Goal: Transaction & Acquisition: Purchase product/service

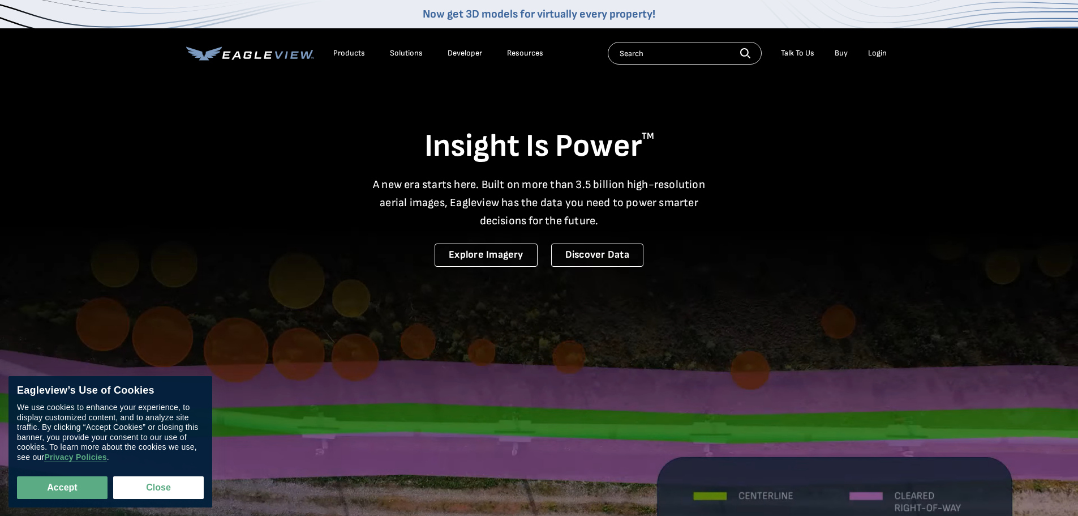
click at [877, 49] on div "Login" at bounding box center [877, 53] width 19 height 10
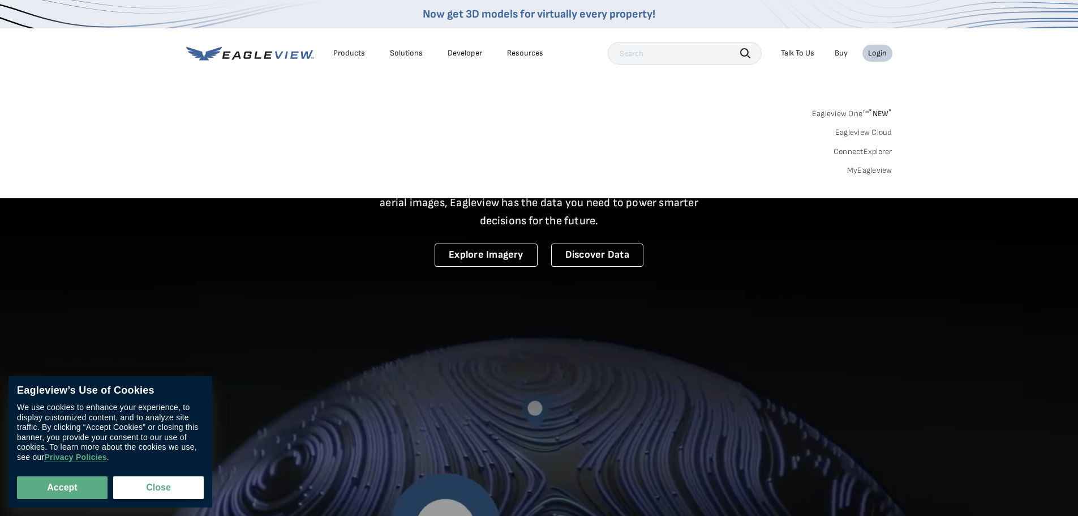
click at [868, 171] on link "MyEagleview" at bounding box center [869, 170] width 45 height 10
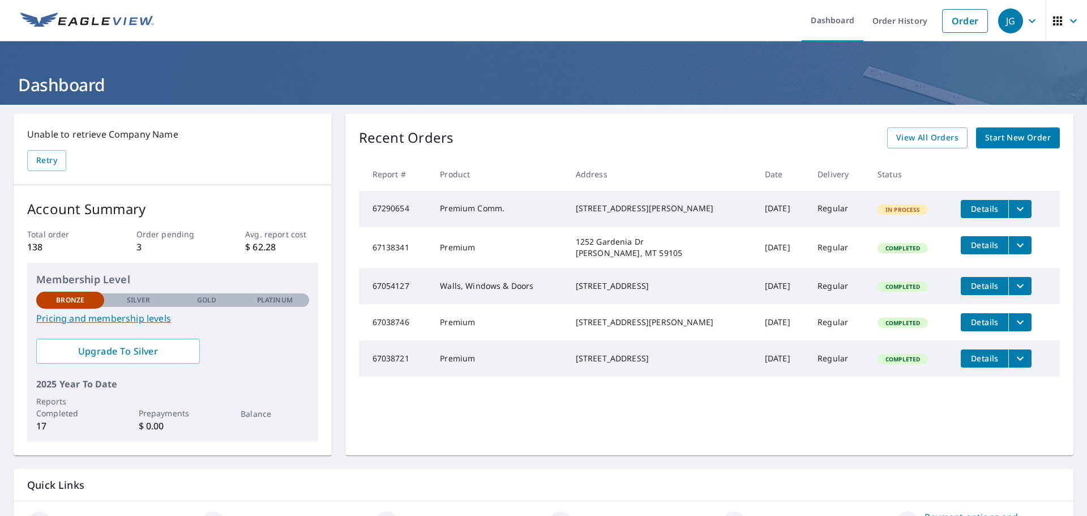
click at [998, 141] on span "Start New Order" at bounding box center [1018, 138] width 66 height 14
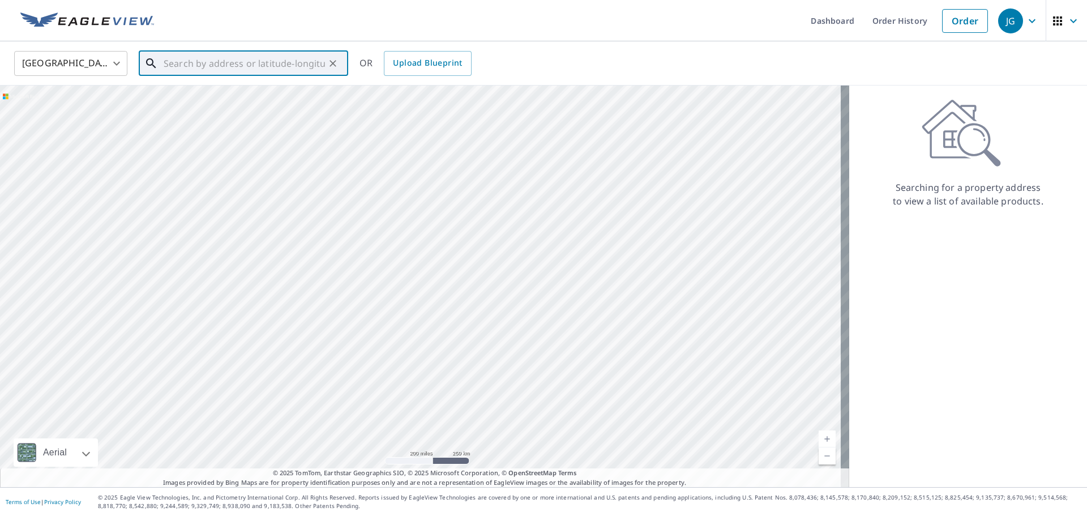
click at [236, 66] on input "text" at bounding box center [244, 64] width 161 height 32
click at [222, 101] on span "901 S Adams Ave" at bounding box center [250, 96] width 178 height 14
type input "901 S Adams Ave Red Lodge, MT 59068"
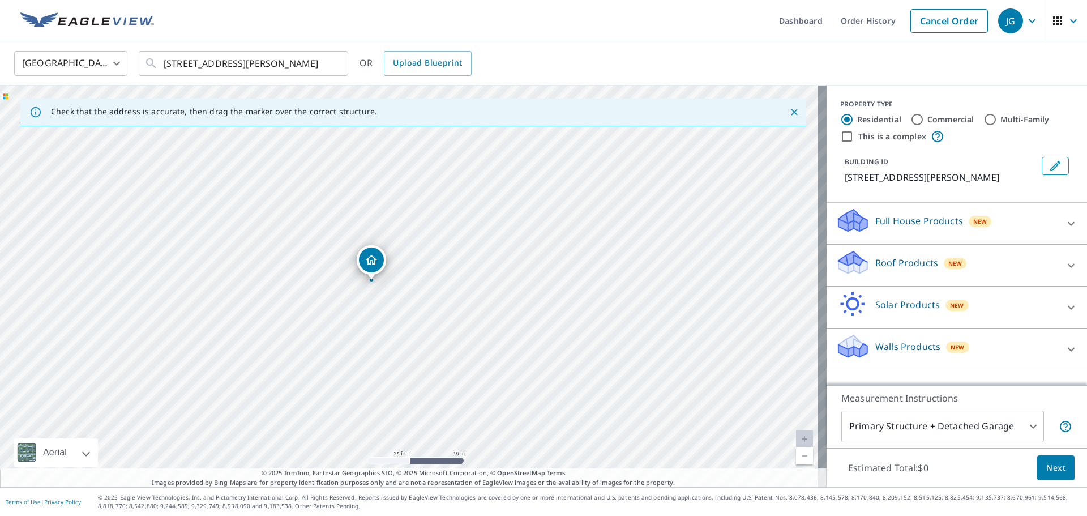
click at [948, 263] on span "New" at bounding box center [955, 263] width 14 height 9
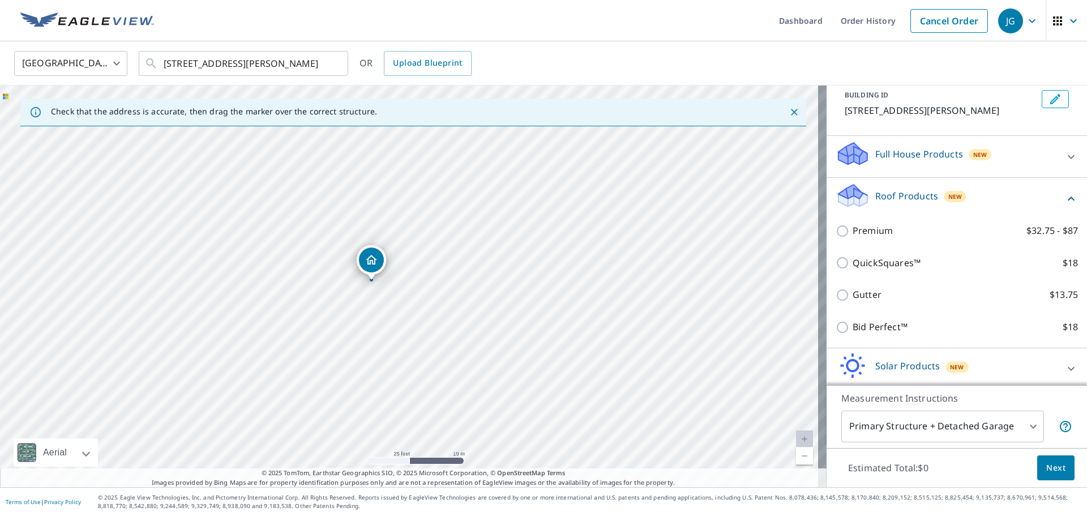
scroll to position [95, 0]
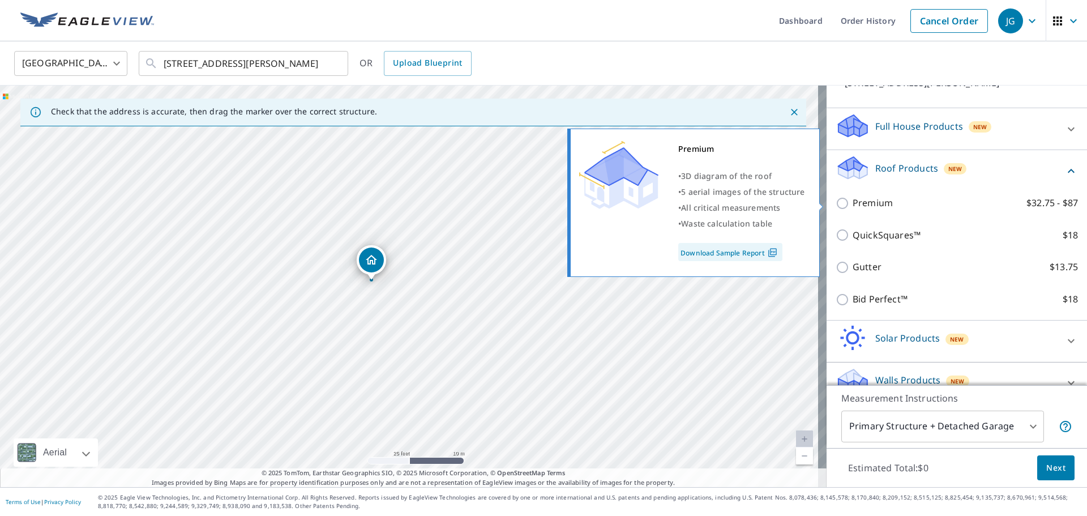
click at [835, 204] on input "Premium $32.75 - $87" at bounding box center [843, 203] width 17 height 14
checkbox input "true"
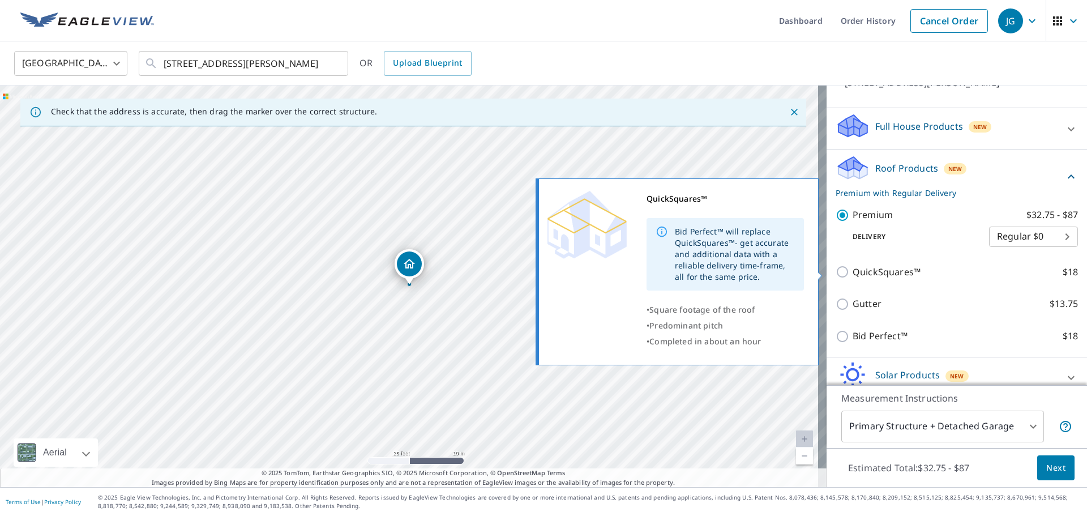
click at [838, 270] on input "QuickSquares™ $18" at bounding box center [843, 272] width 17 height 14
checkbox input "true"
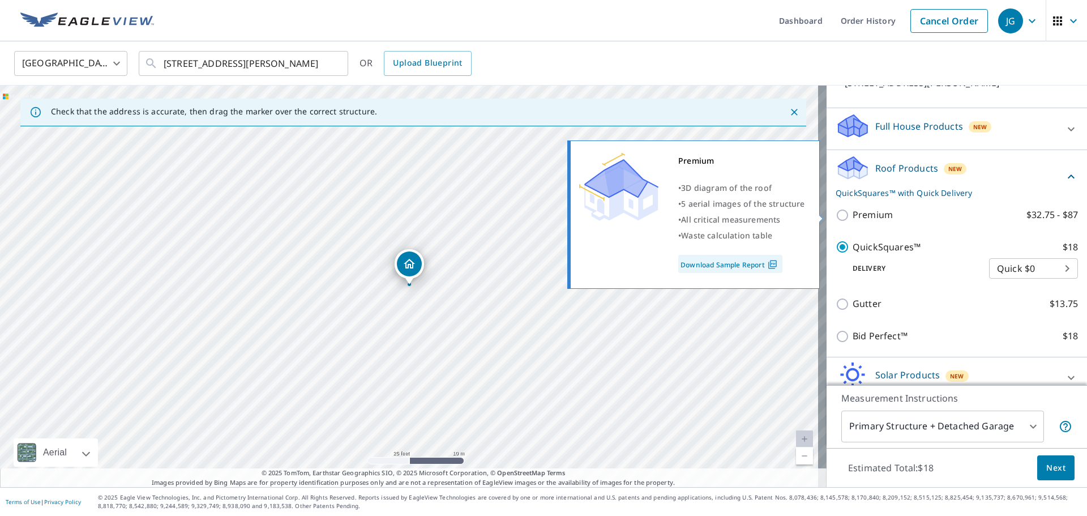
click at [835, 215] on input "Premium $32.75 - $87" at bounding box center [843, 215] width 17 height 14
checkbox input "true"
checkbox input "false"
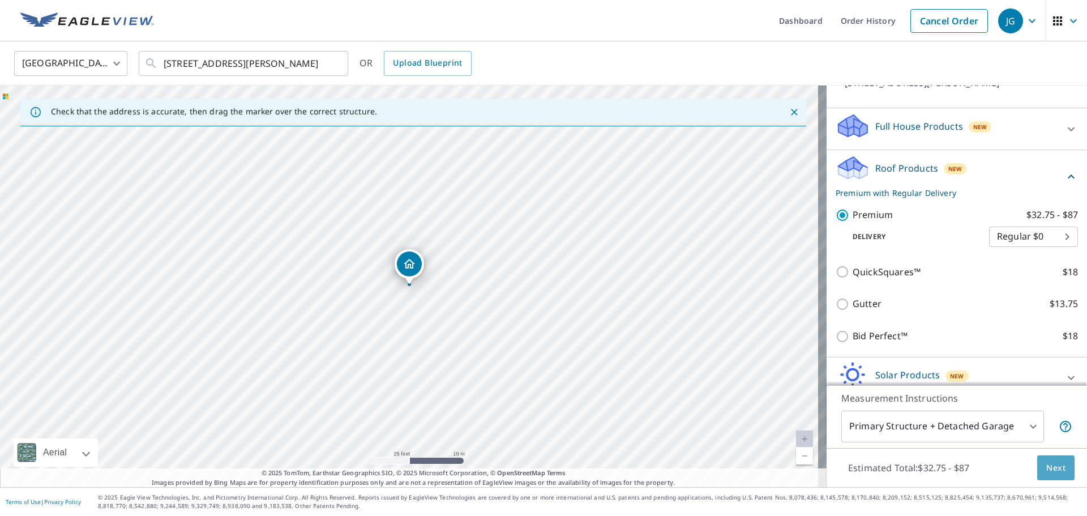
click at [1050, 465] on span "Next" at bounding box center [1055, 468] width 19 height 14
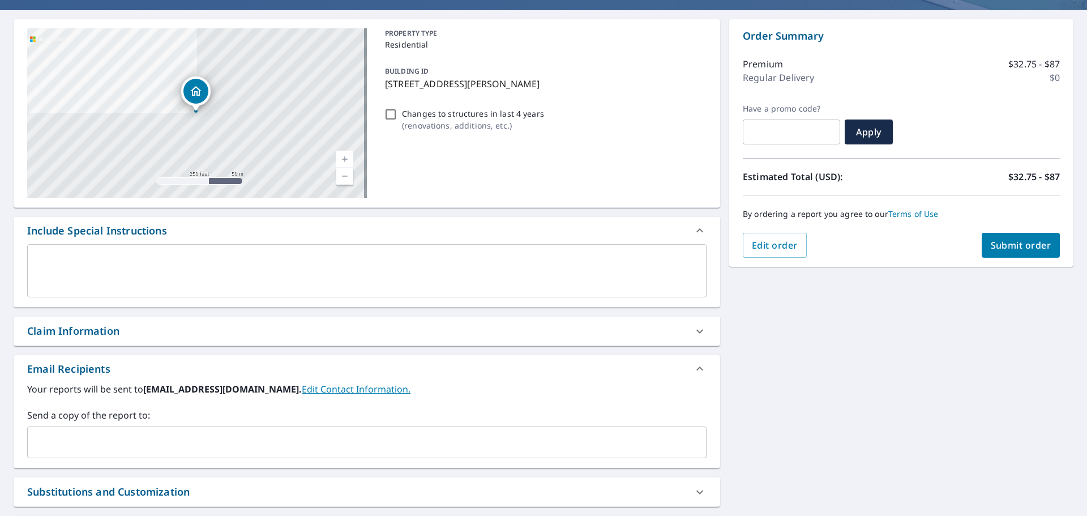
scroll to position [188, 0]
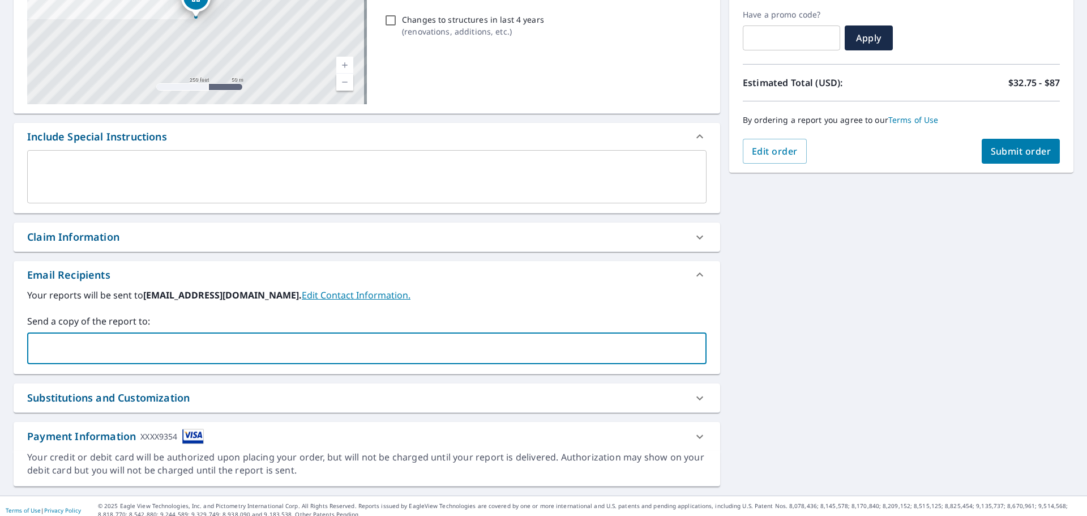
click at [281, 353] on input "text" at bounding box center [358, 348] width 652 height 22
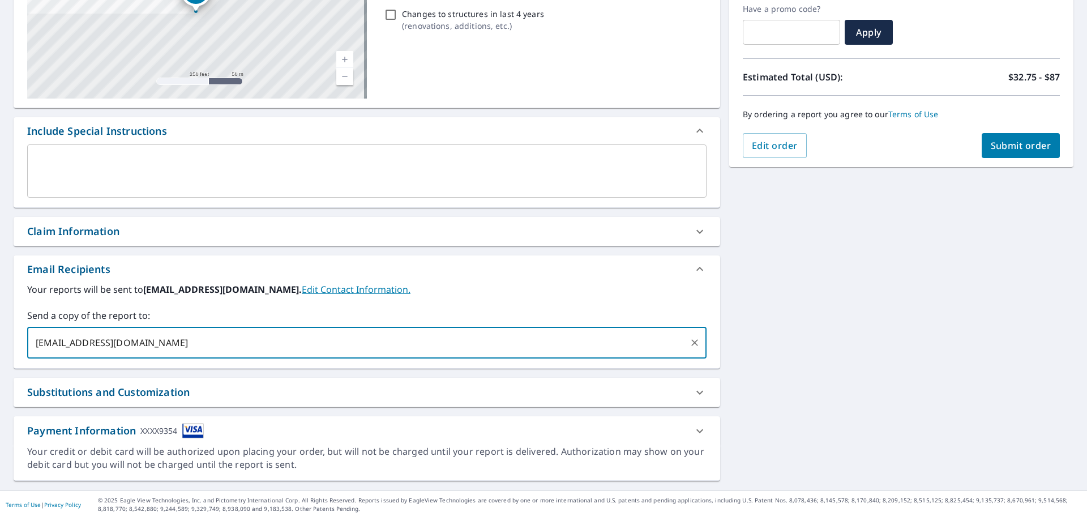
scroll to position [197, 0]
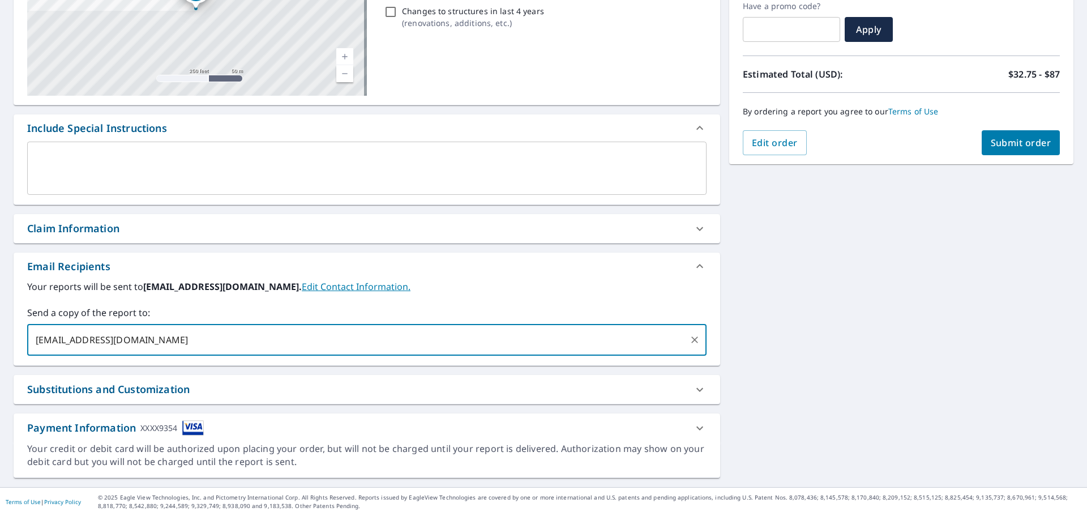
type input "tylere@lynnrich.com"
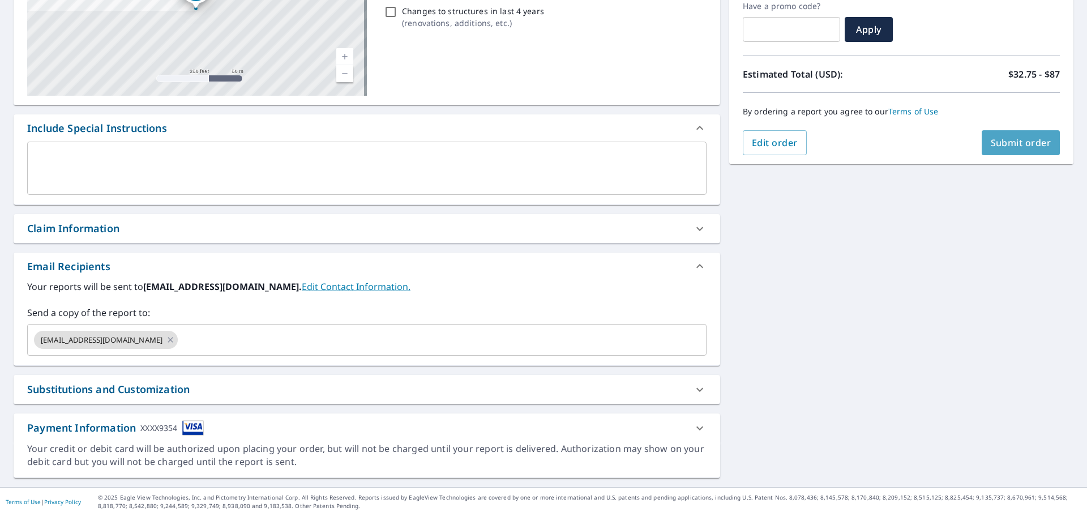
click at [1026, 145] on span "Submit order" at bounding box center [1020, 142] width 61 height 12
checkbox input "true"
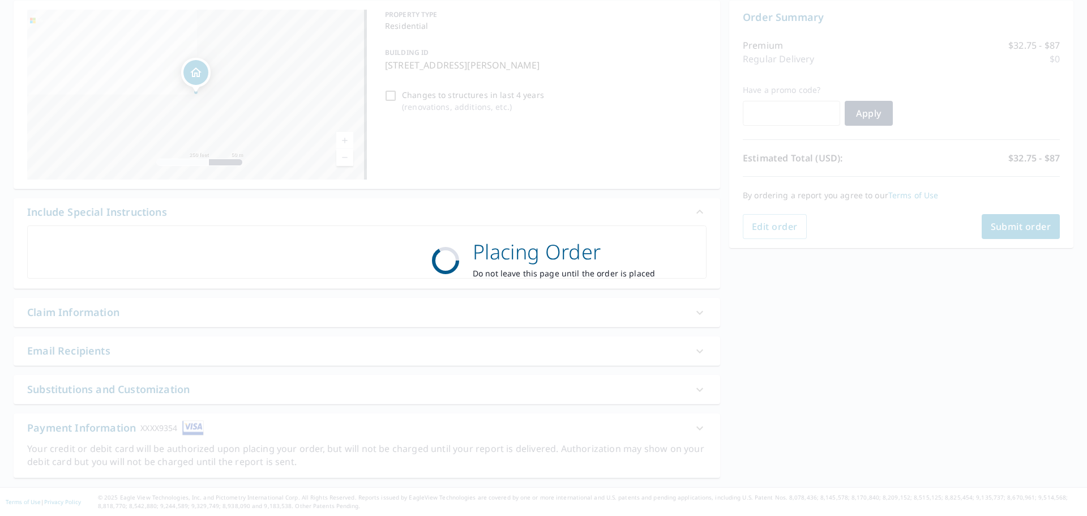
scroll to position [113, 0]
